Goal: Information Seeking & Learning: Learn about a topic

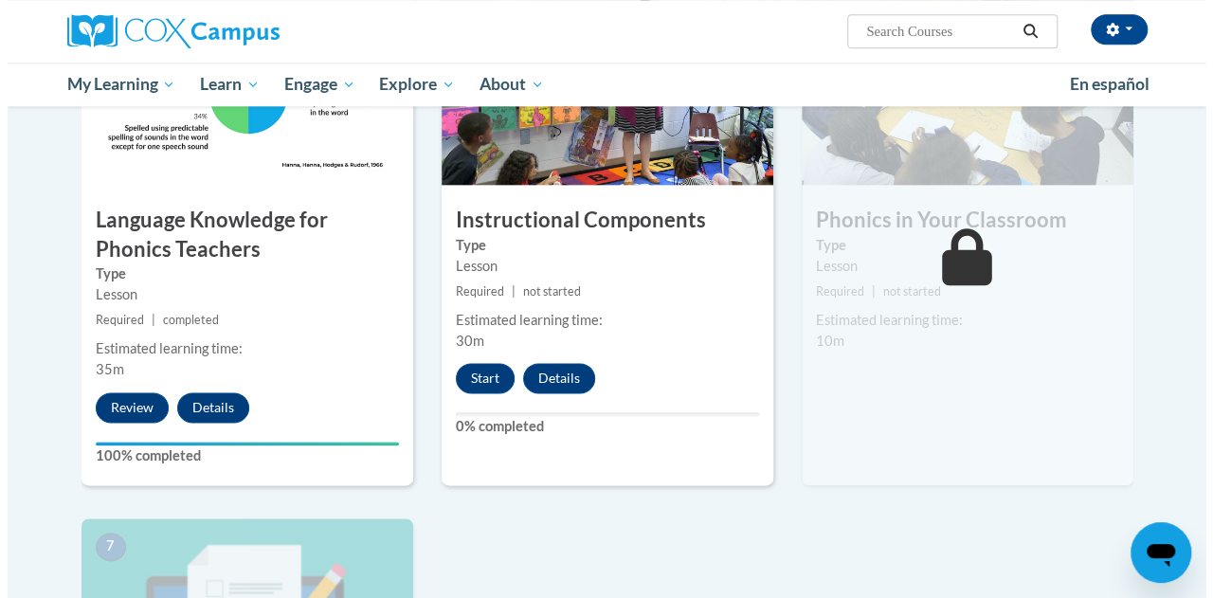
scroll to position [1137, 0]
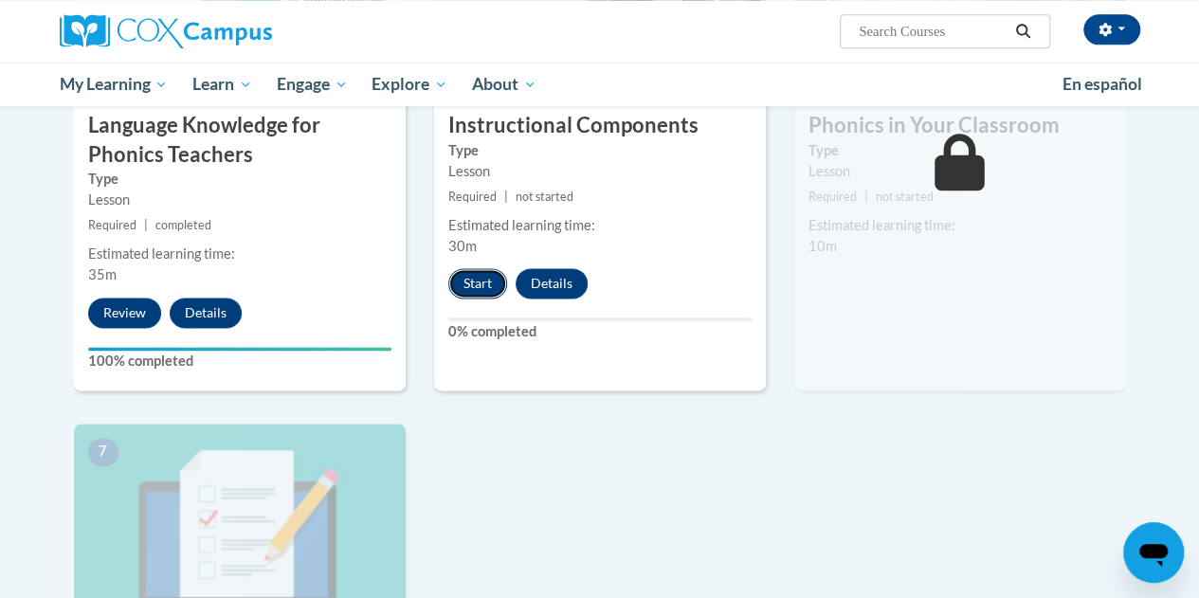
click at [471, 285] on button "Start" at bounding box center [477, 283] width 59 height 30
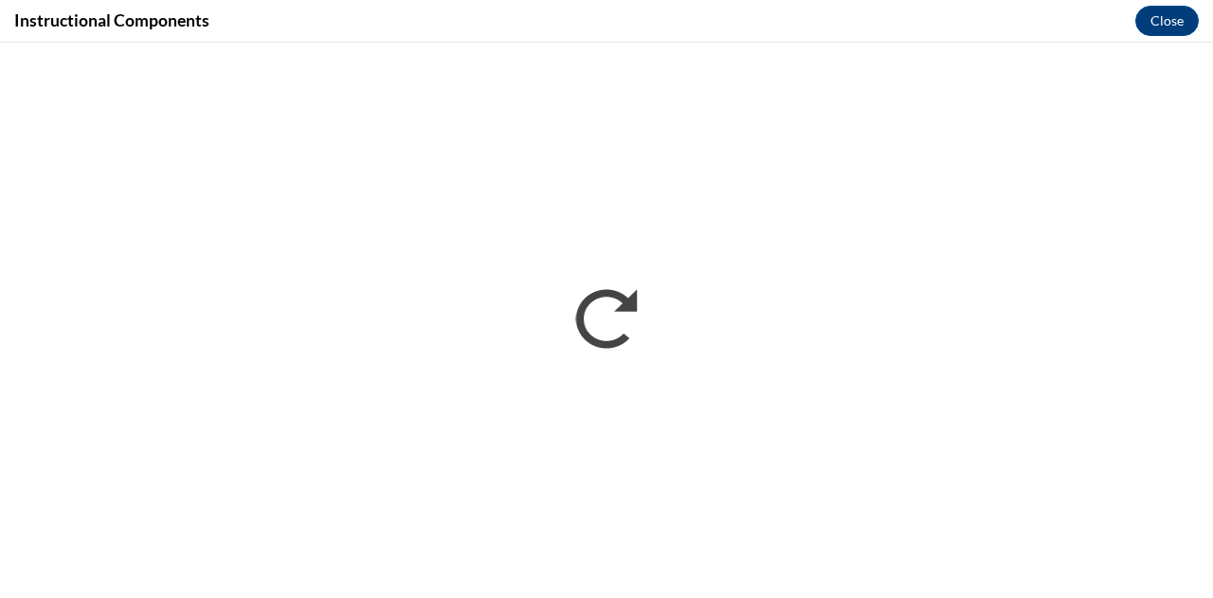
scroll to position [0, 0]
